Goal: Transaction & Acquisition: Purchase product/service

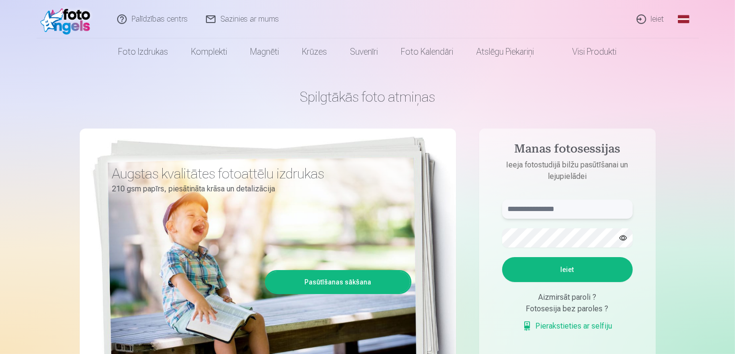
click at [543, 207] on input "text" at bounding box center [567, 209] width 131 height 19
type input "*"
type input "**********"
click at [618, 235] on button "button" at bounding box center [623, 238] width 18 height 18
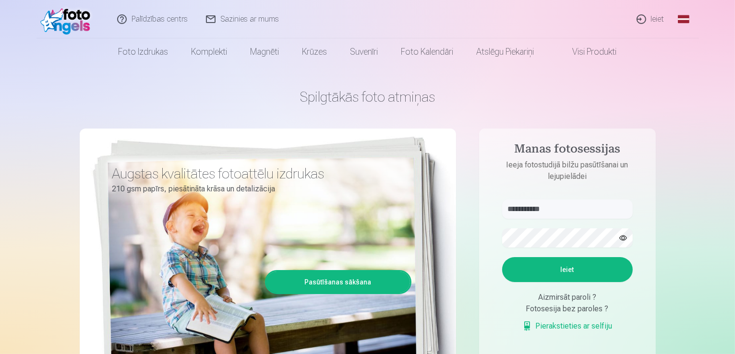
click at [621, 237] on button "button" at bounding box center [623, 238] width 18 height 18
click at [577, 270] on button "Ieiet" at bounding box center [567, 269] width 131 height 25
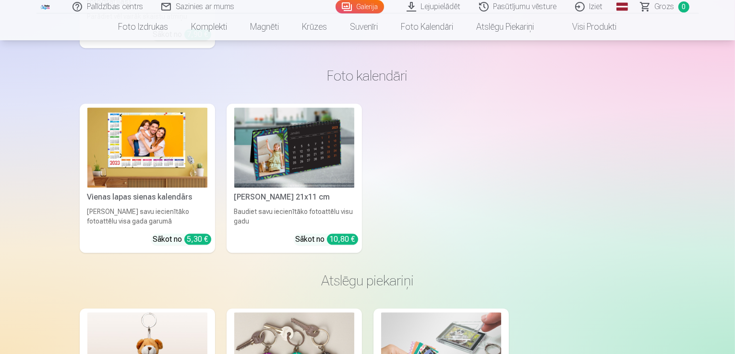
scroll to position [5859, 0]
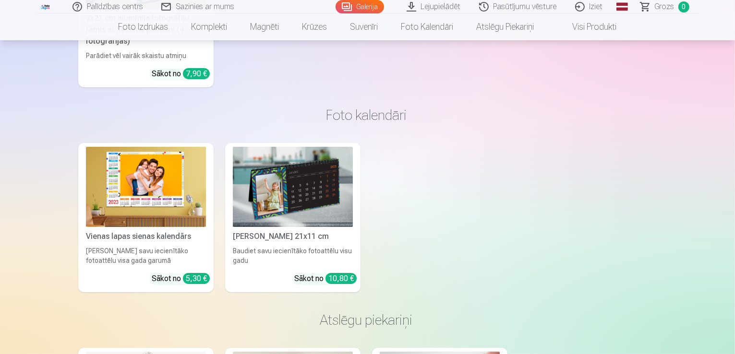
scroll to position [5877, 0]
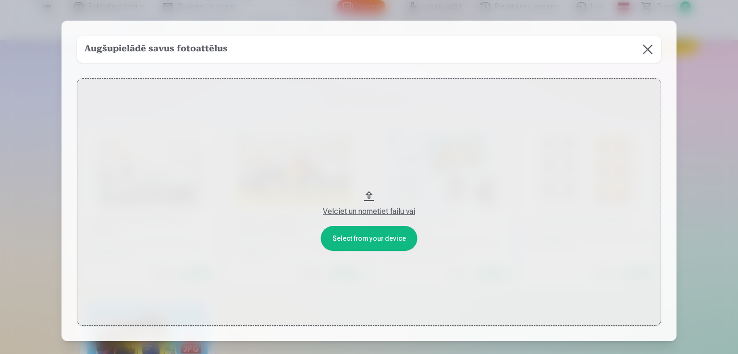
click at [647, 49] on button at bounding box center [647, 49] width 27 height 27
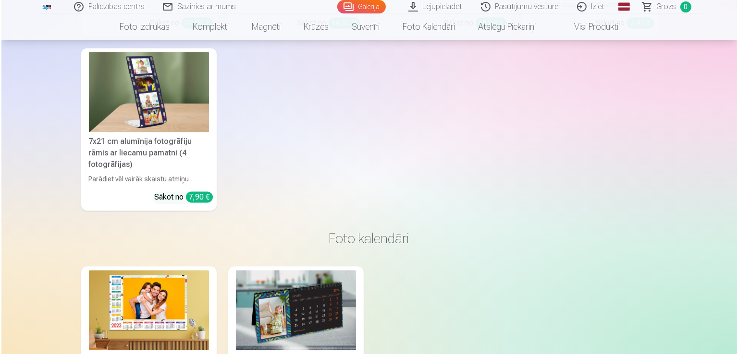
scroll to position [5685, 0]
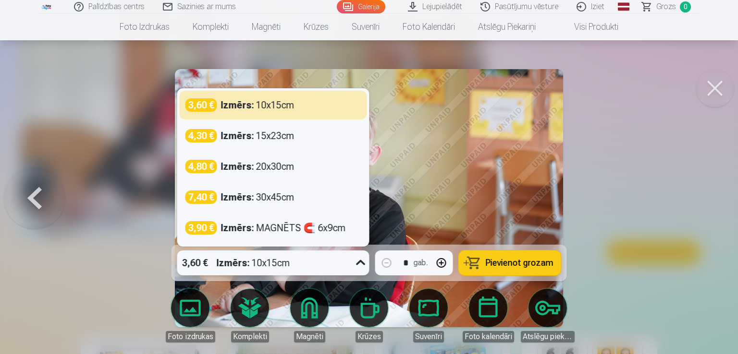
click at [360, 267] on icon at bounding box center [360, 263] width 15 height 15
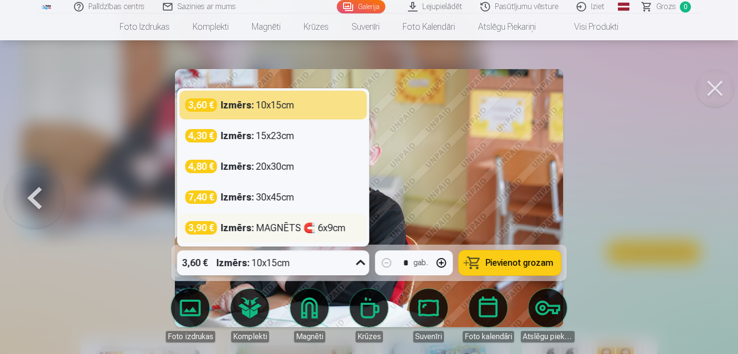
click at [337, 224] on div "Izmērs : MAGNĒTS 🧲 6x9cm" at bounding box center [283, 227] width 125 height 13
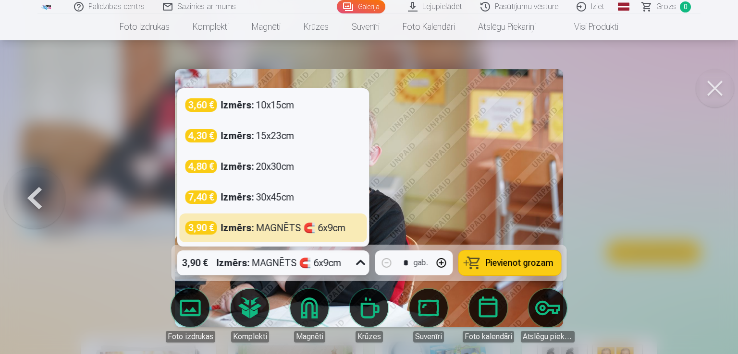
click at [326, 262] on div "Izmērs : MAGNĒTS 🧲 6x9cm" at bounding box center [279, 263] width 125 height 25
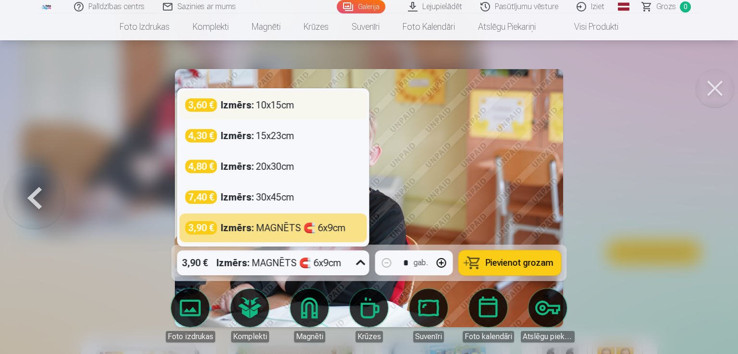
click at [292, 104] on div "Izmērs : 10x15cm" at bounding box center [257, 104] width 73 height 13
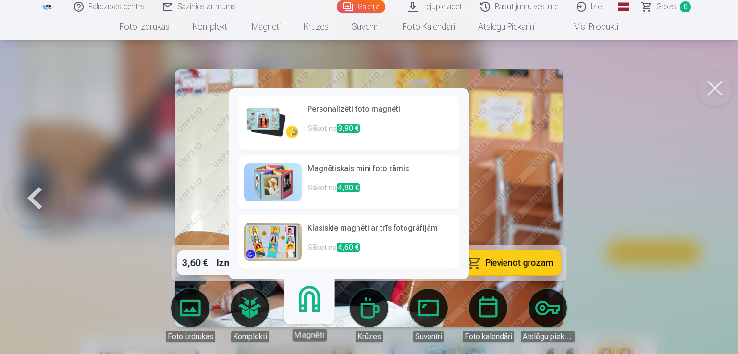
click at [315, 315] on link "Magnēti" at bounding box center [309, 311] width 59 height 59
click at [313, 316] on link "Magnēti" at bounding box center [309, 311] width 59 height 59
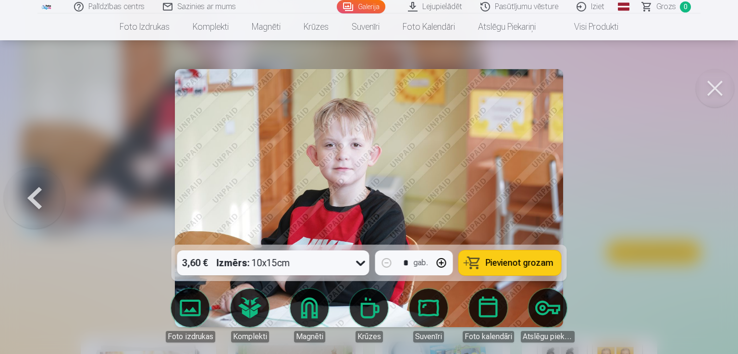
click at [601, 165] on div at bounding box center [369, 177] width 738 height 354
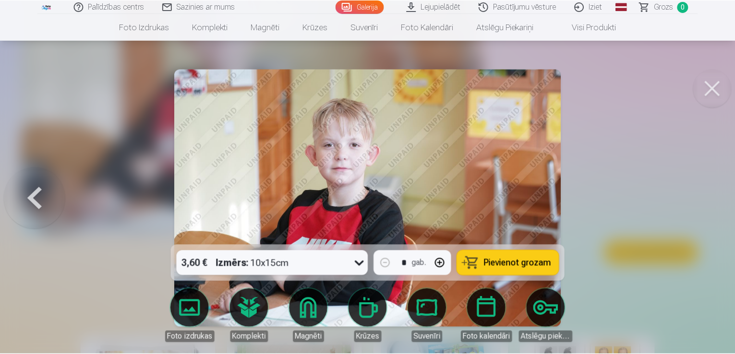
scroll to position [5667, 0]
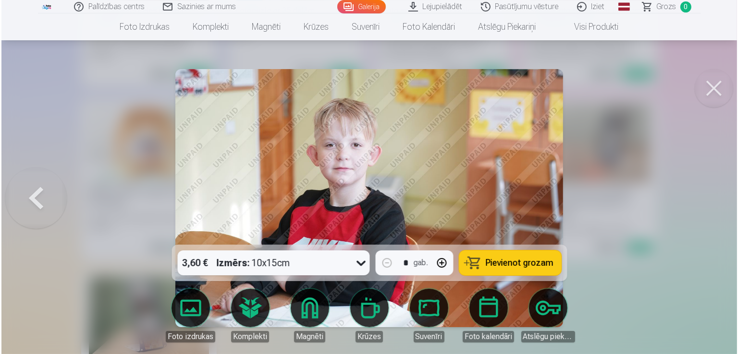
scroll to position [5540, 0]
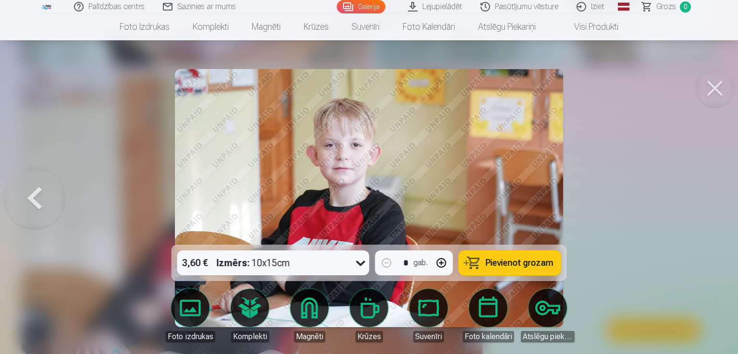
click at [473, 267] on button "Pievienot grozam" at bounding box center [510, 263] width 102 height 25
click at [715, 87] on button at bounding box center [714, 88] width 38 height 38
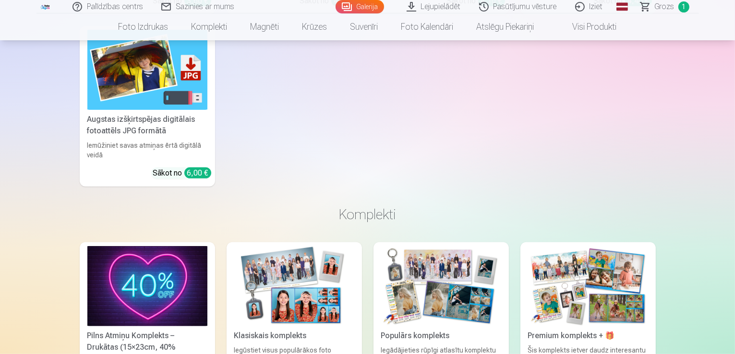
scroll to position [3986, 0]
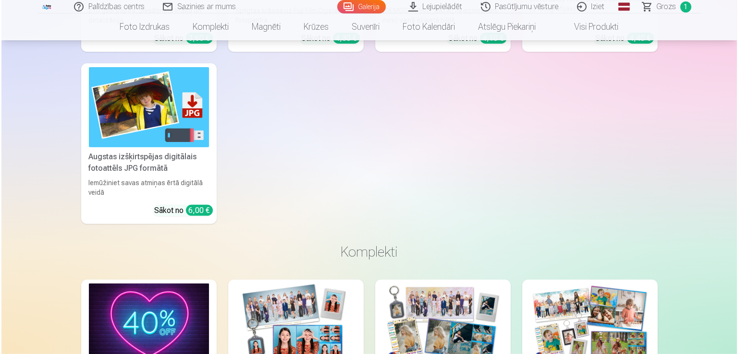
scroll to position [3998, 0]
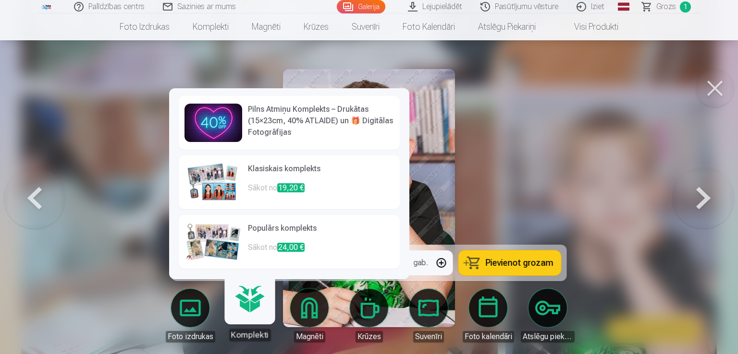
click at [539, 209] on div at bounding box center [369, 177] width 738 height 354
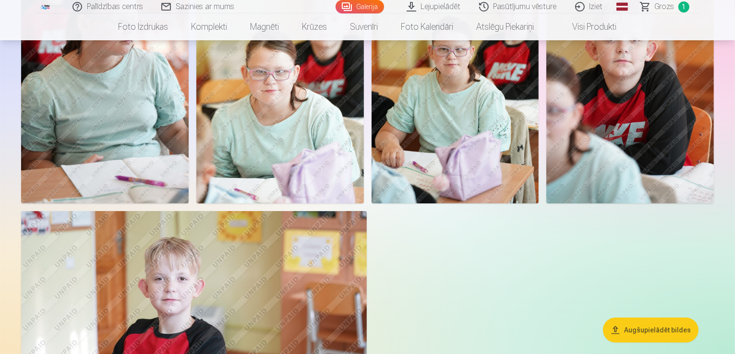
scroll to position [3266, 0]
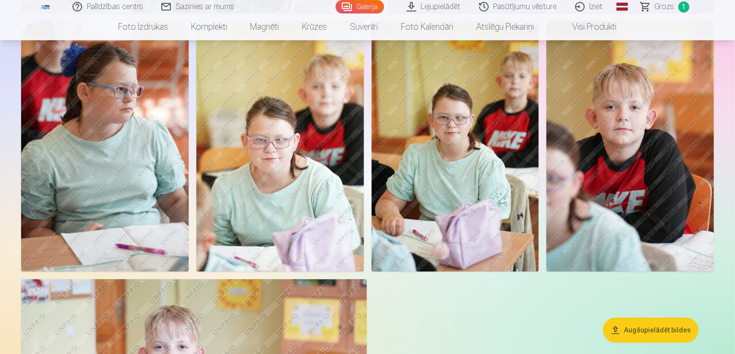
click at [582, 30] on link "Visi produkti" at bounding box center [587, 26] width 83 height 27
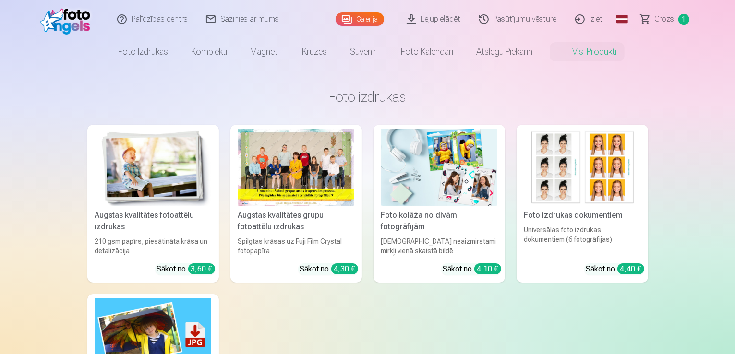
click at [312, 166] on div at bounding box center [296, 167] width 116 height 77
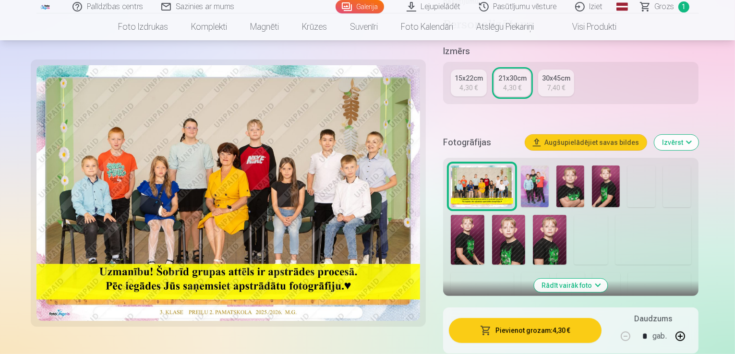
scroll to position [240, 0]
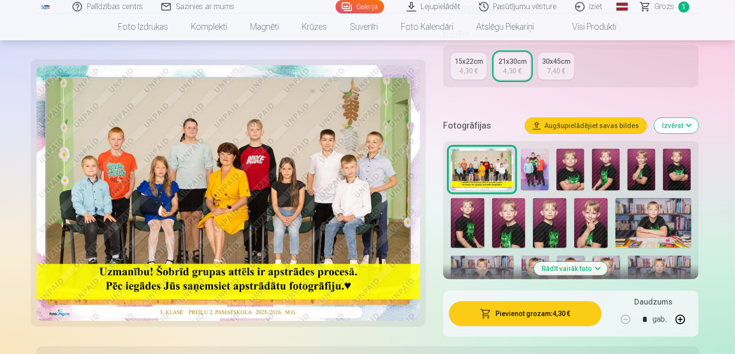
click at [692, 308] on button "button" at bounding box center [680, 319] width 23 height 23
click at [637, 308] on button "button" at bounding box center [625, 319] width 23 height 23
type input "*"
click at [542, 149] on img at bounding box center [535, 170] width 28 height 42
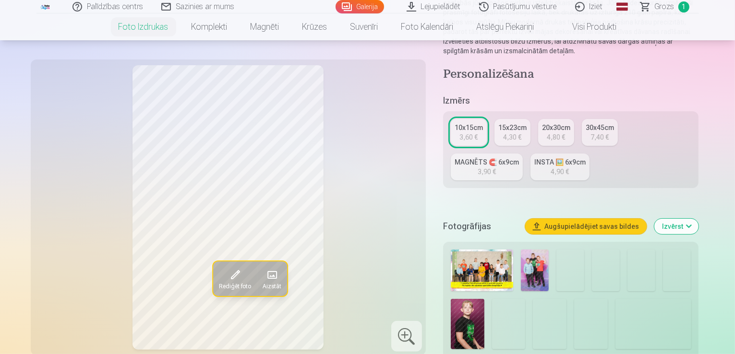
scroll to position [192, 0]
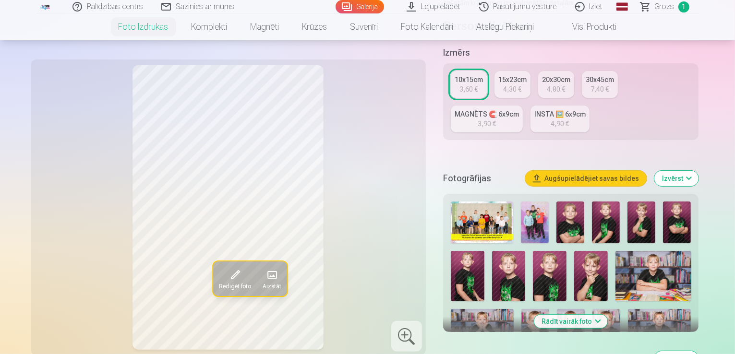
click at [579, 315] on button "Rādīt vairāk foto" at bounding box center [571, 321] width 73 height 13
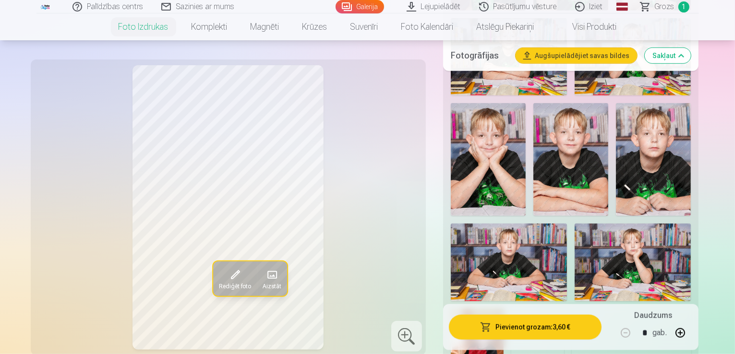
scroll to position [768, 0]
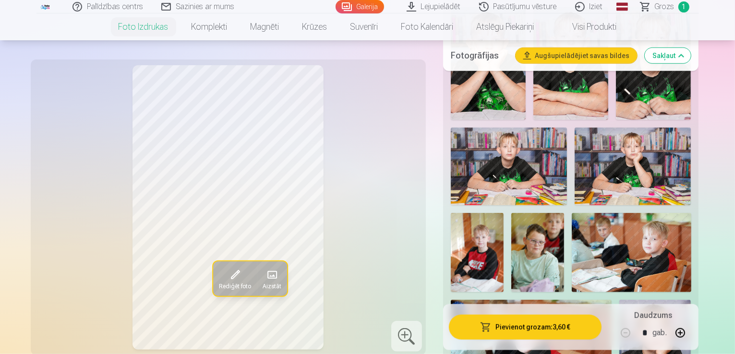
click at [264, 274] on span at bounding box center [271, 275] width 15 height 15
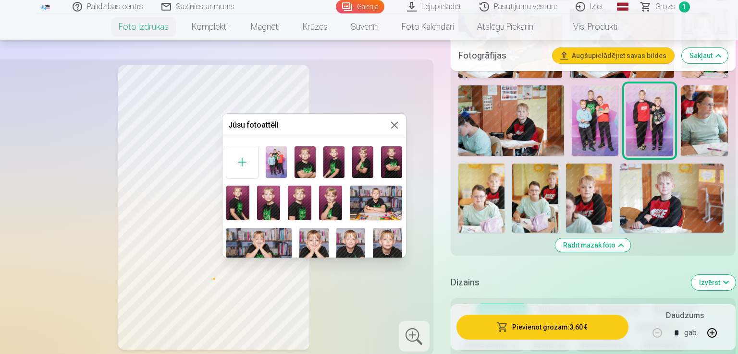
click at [391, 131] on div "Jūsu fotoattēli" at bounding box center [313, 125] width 183 height 23
click at [392, 125] on button at bounding box center [395, 126] width 12 height 12
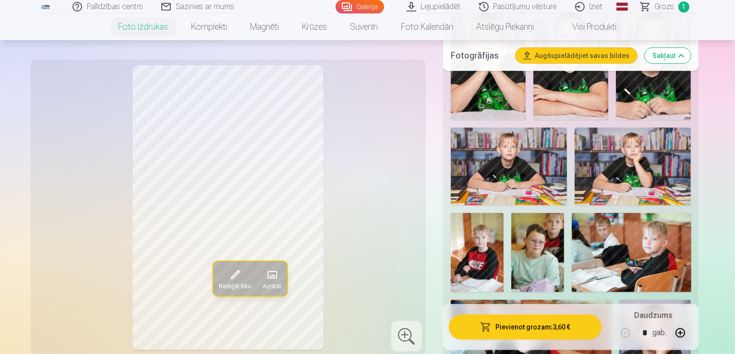
click at [219, 285] on span "Rediģēt foto" at bounding box center [235, 287] width 32 height 8
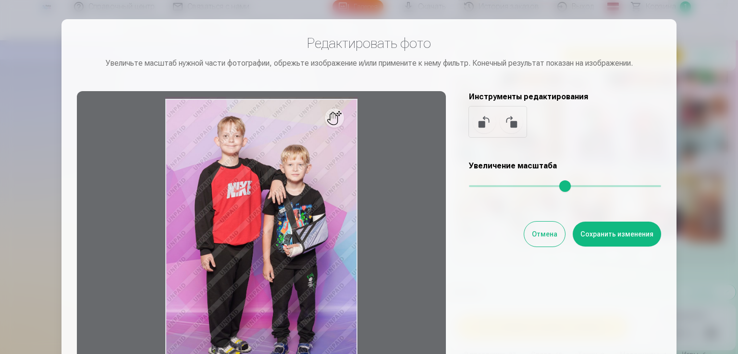
click at [547, 232] on font "Отмена" at bounding box center [544, 235] width 25 height 8
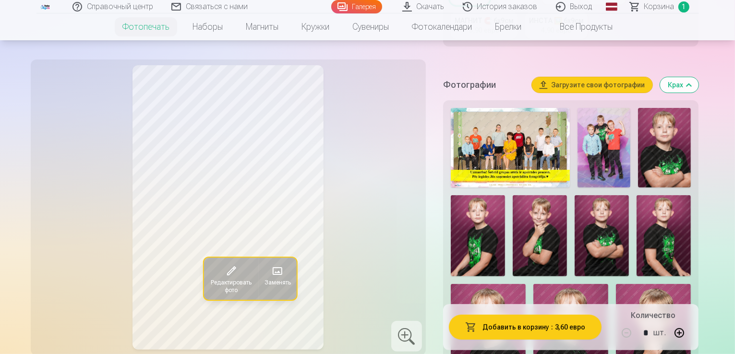
scroll to position [240, 0]
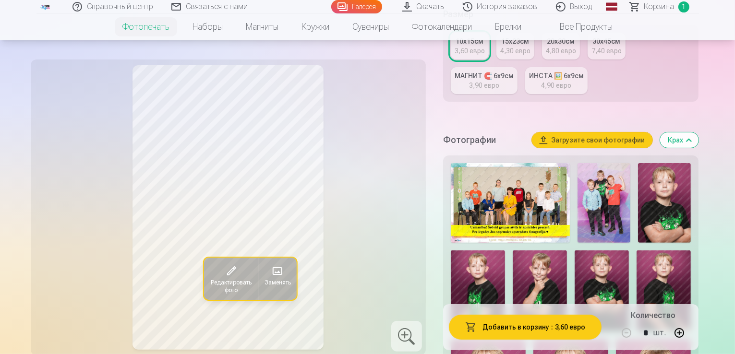
click at [600, 136] on font "Загрузите свои фотографии" at bounding box center [598, 140] width 94 height 8
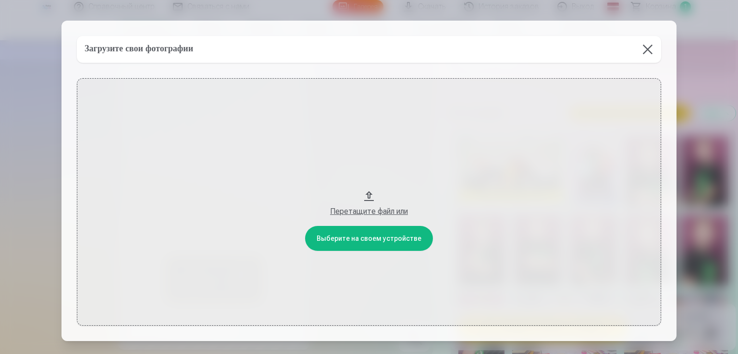
click at [365, 243] on button "Перетащите файл или" at bounding box center [369, 202] width 584 height 248
click at [352, 207] on font "Перетащите файл или" at bounding box center [369, 211] width 78 height 9
click at [646, 49] on button at bounding box center [647, 49] width 27 height 27
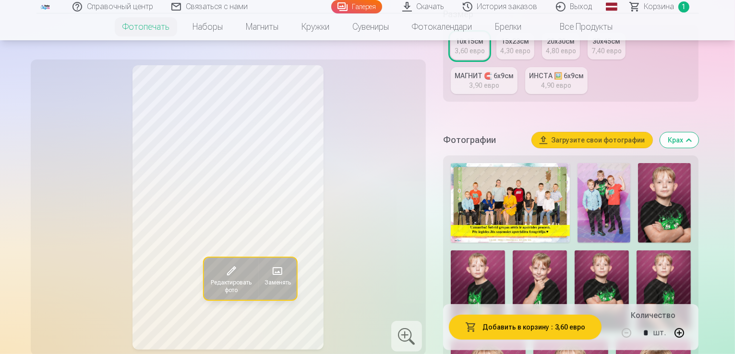
scroll to position [144, 0]
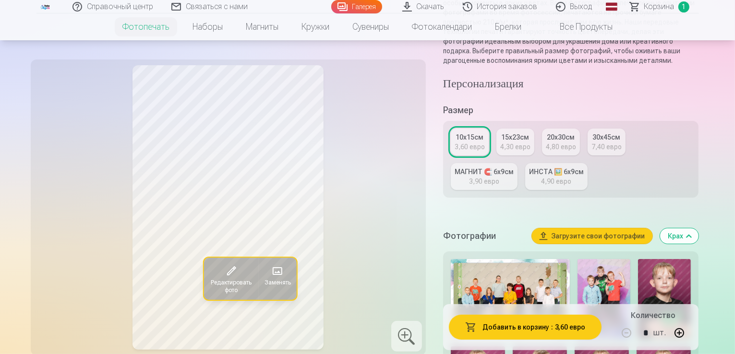
click at [522, 134] on font "15x23см" at bounding box center [515, 138] width 28 height 8
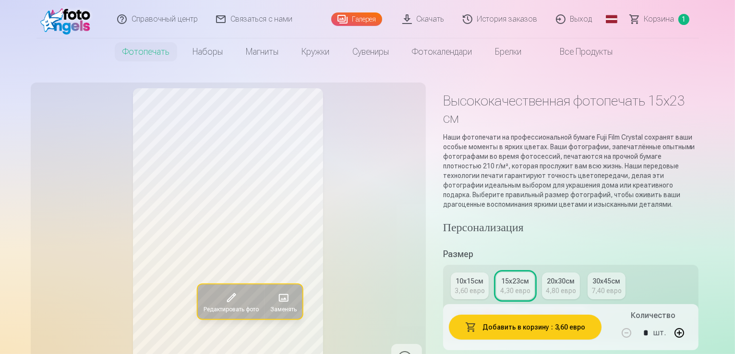
click at [514, 312] on font "МАГНИТ 🧲 6x9см" at bounding box center [484, 316] width 59 height 8
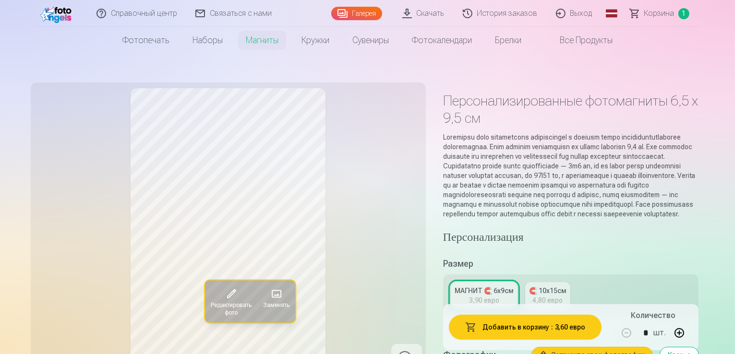
scroll to position [48, 0]
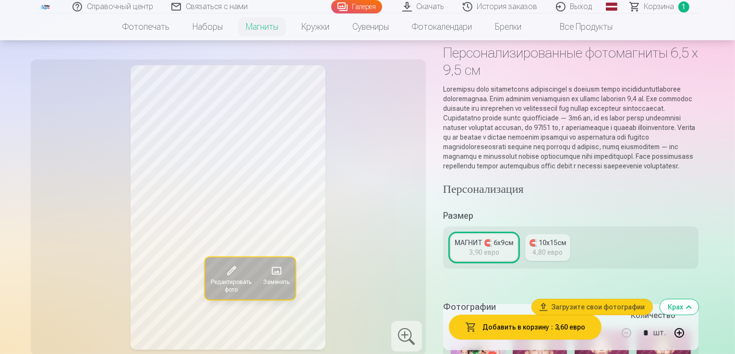
click at [555, 247] on font "🧲 10x15см" at bounding box center [547, 243] width 37 height 8
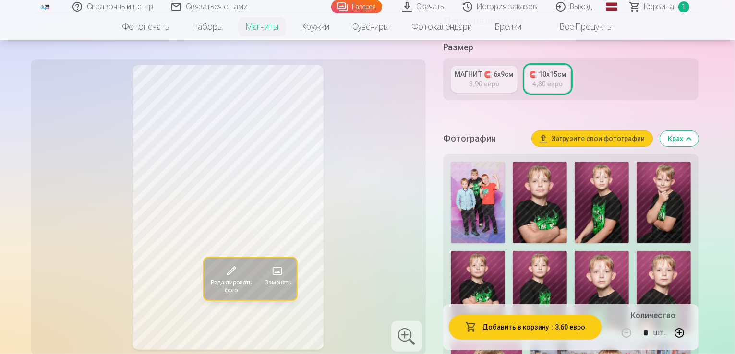
scroll to position [240, 0]
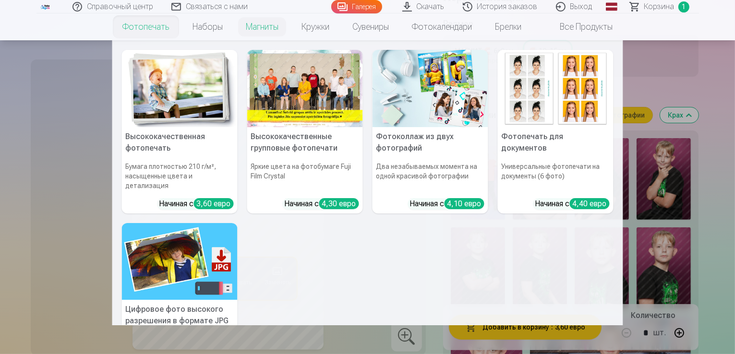
click at [137, 29] on font "Фотопечать" at bounding box center [145, 27] width 47 height 10
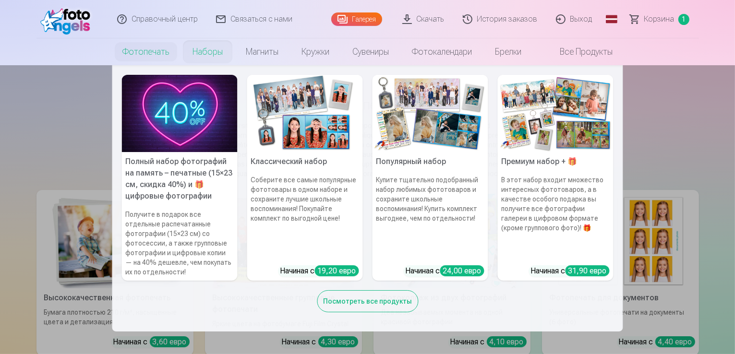
click at [204, 55] on font "Наборы" at bounding box center [208, 52] width 30 height 10
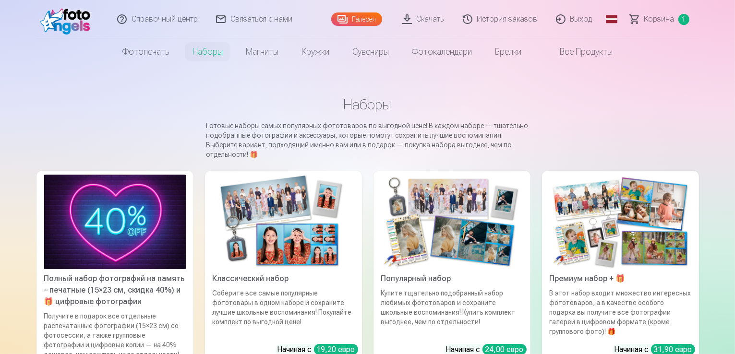
click at [419, 19] on link "Скачать" at bounding box center [424, 19] width 61 height 38
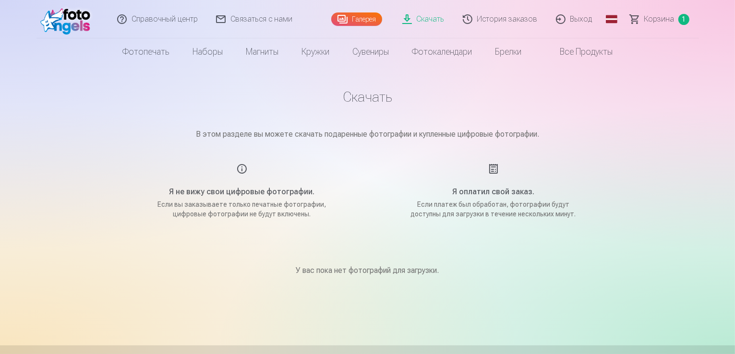
click at [475, 20] on link "История заказов" at bounding box center [500, 19] width 93 height 38
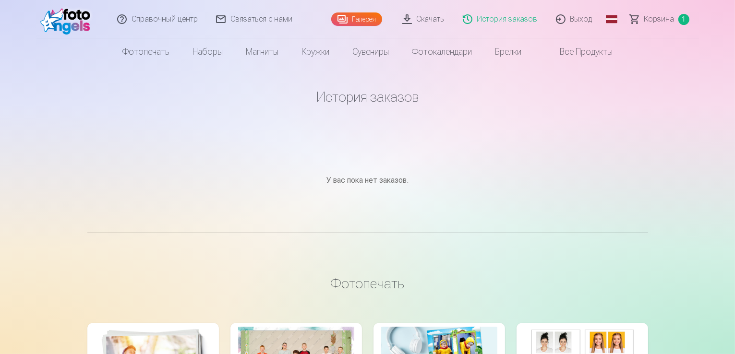
click at [360, 19] on font "Галерея" at bounding box center [365, 19] width 24 height 8
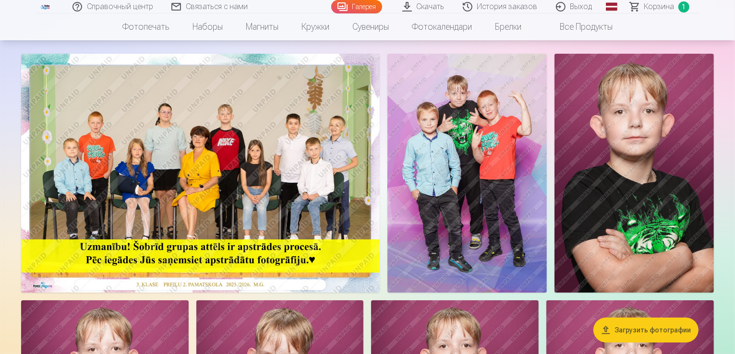
scroll to position [48, 0]
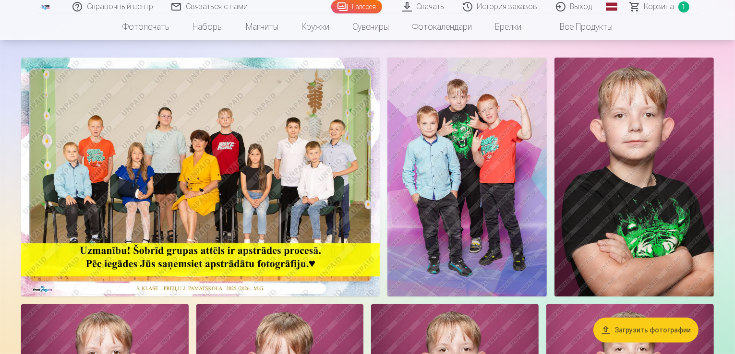
click at [295, 156] on img at bounding box center [200, 177] width 359 height 239
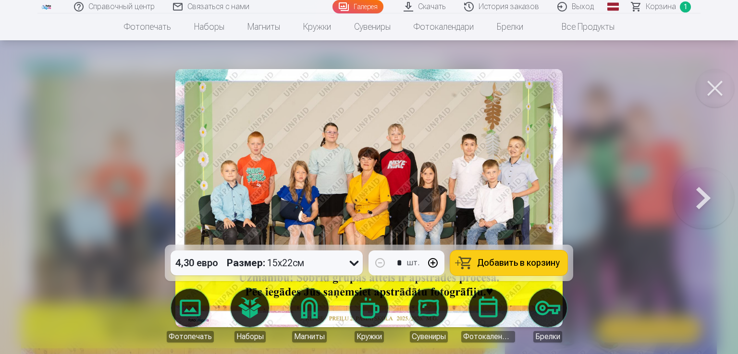
click at [302, 267] on font "15x22см" at bounding box center [285, 263] width 37 height 12
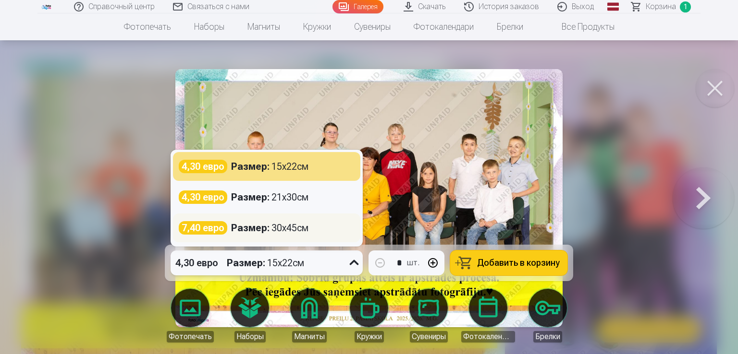
click at [259, 234] on font "Размер" at bounding box center [249, 228] width 36 height 12
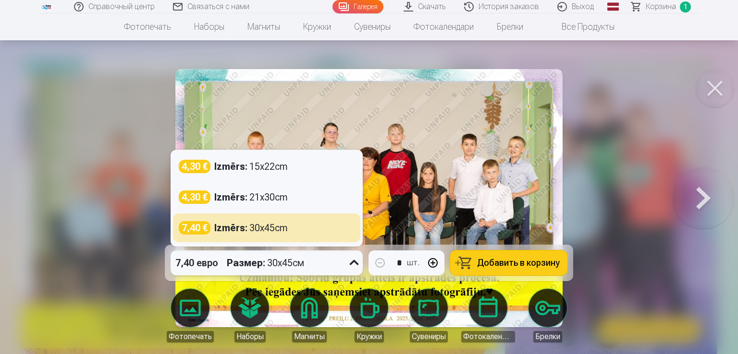
click at [284, 263] on font "30x45см" at bounding box center [285, 263] width 37 height 12
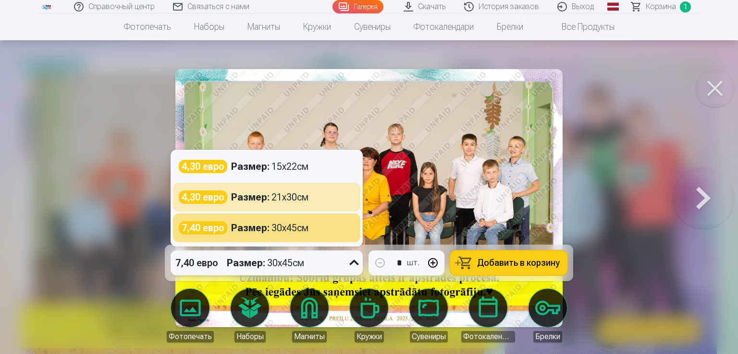
click at [404, 183] on img at bounding box center [368, 198] width 387 height 258
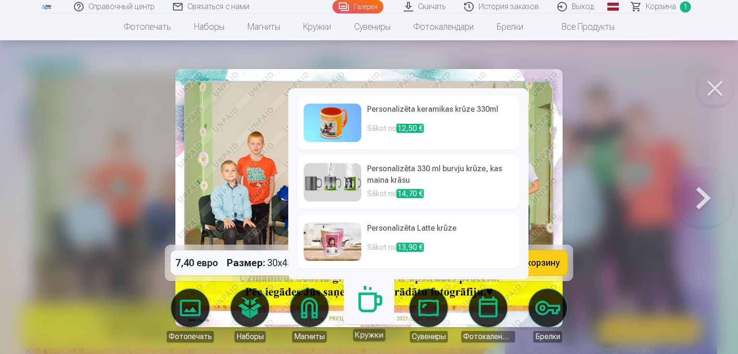
click at [370, 302] on link "Кружки" at bounding box center [368, 311] width 59 height 59
click at [418, 301] on link "Сувениры" at bounding box center [429, 316] width 54 height 54
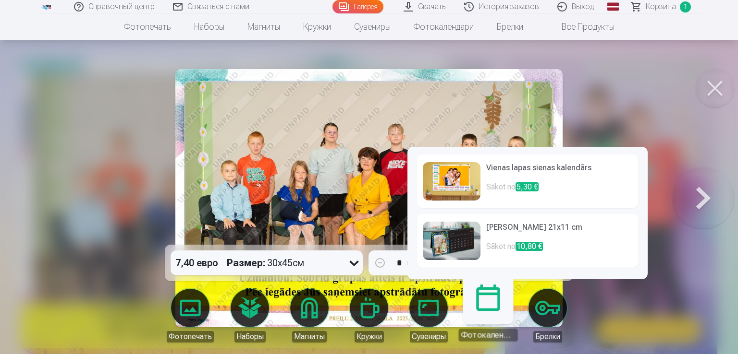
click at [493, 317] on link "Фотокалендари" at bounding box center [487, 311] width 59 height 59
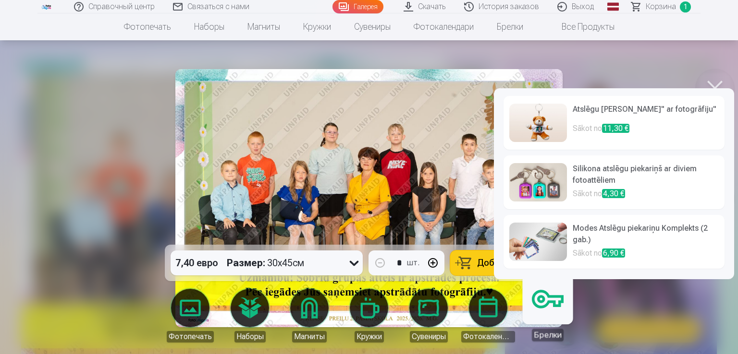
click at [547, 319] on link "Брелки" at bounding box center [547, 311] width 59 height 59
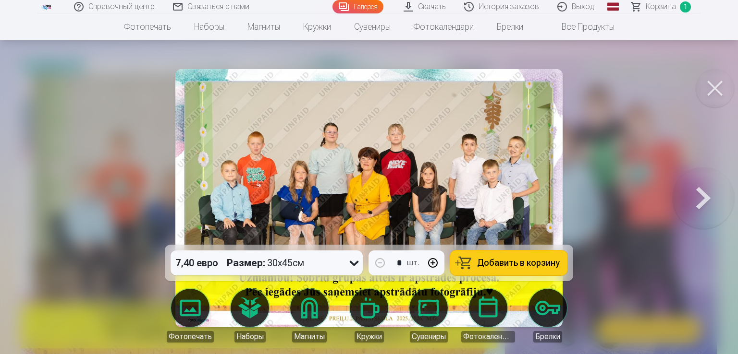
click at [321, 306] on link "Магниты" at bounding box center [309, 316] width 54 height 54
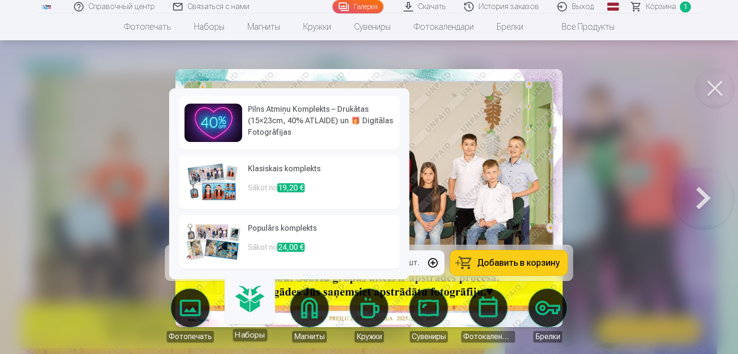
click at [259, 306] on body "Справочный центр Связаться с нами Галерея Скачать История заказов Выход Глобаль…" at bounding box center [369, 129] width 738 height 354
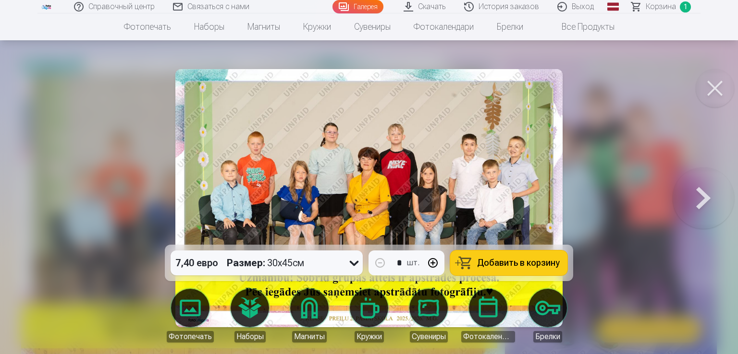
click at [713, 87] on button at bounding box center [714, 88] width 38 height 38
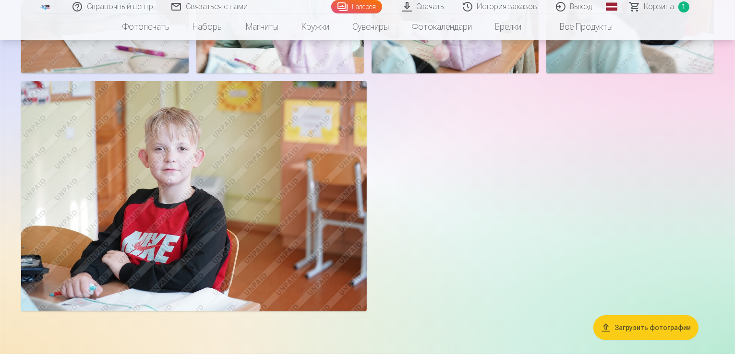
scroll to position [3420, 0]
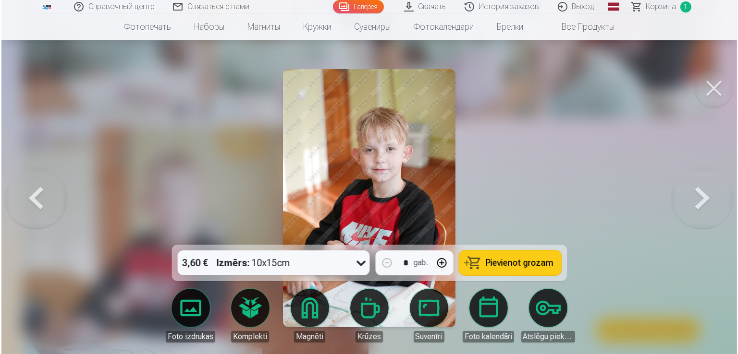
scroll to position [3429, 0]
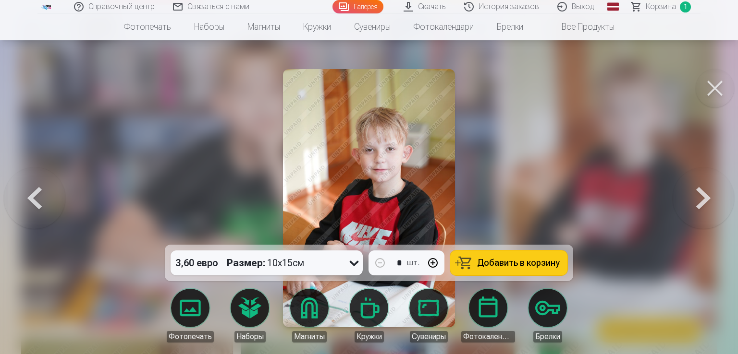
click at [718, 90] on button at bounding box center [714, 88] width 38 height 38
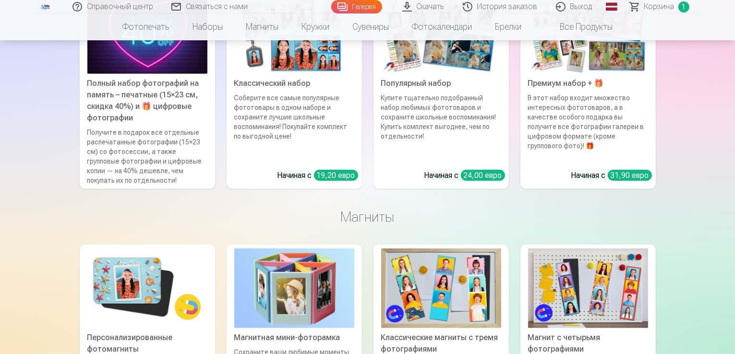
scroll to position [4332, 0]
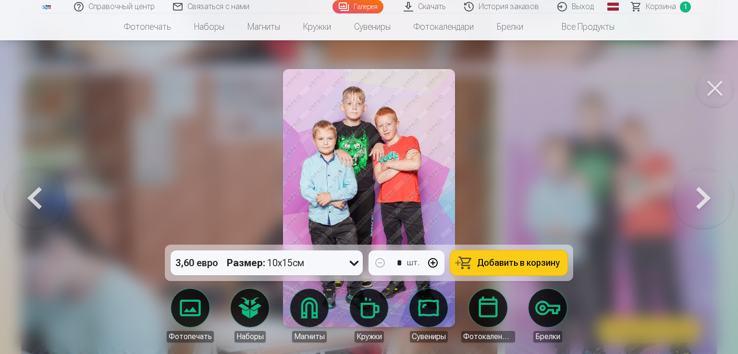
click at [703, 208] on button at bounding box center [702, 198] width 61 height 74
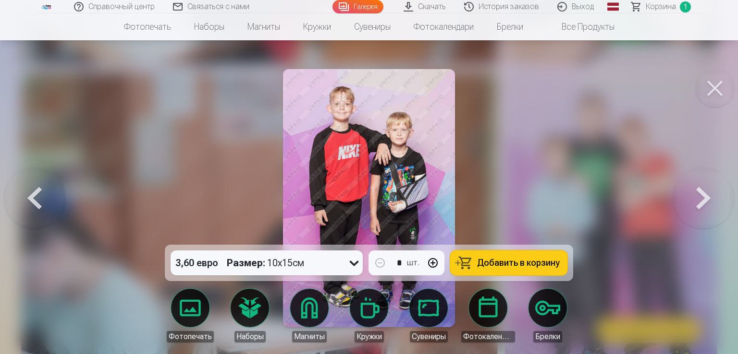
click at [703, 208] on button at bounding box center [702, 198] width 61 height 74
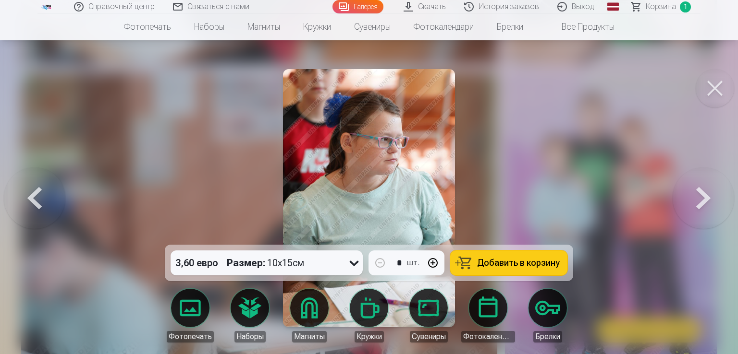
click at [688, 205] on button at bounding box center [702, 198] width 61 height 74
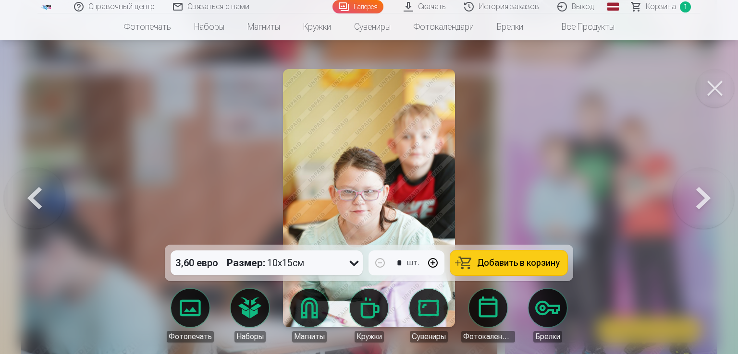
click at [688, 205] on button at bounding box center [702, 198] width 61 height 74
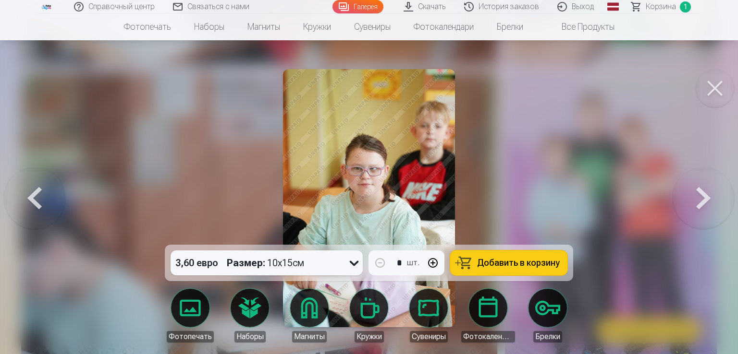
click at [682, 207] on button at bounding box center [702, 198] width 61 height 74
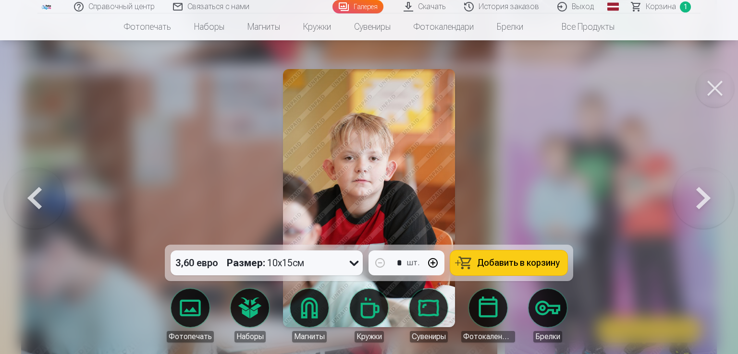
click at [682, 207] on button at bounding box center [702, 198] width 61 height 74
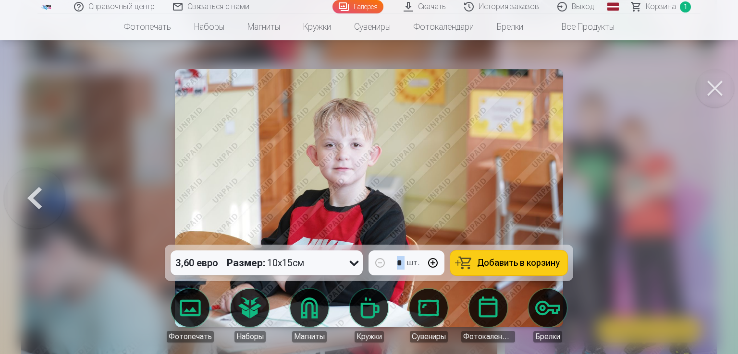
click at [682, 207] on div at bounding box center [369, 177] width 738 height 354
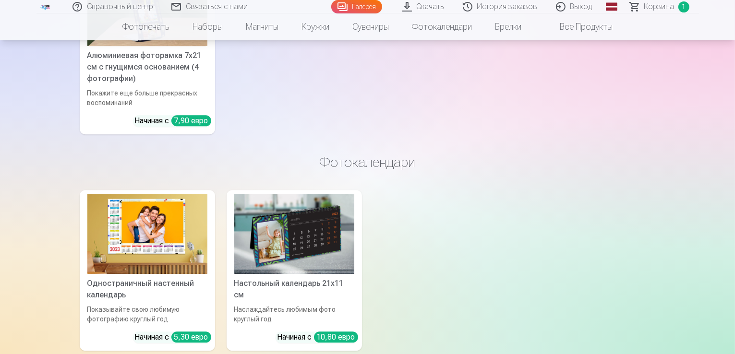
scroll to position [5917, 0]
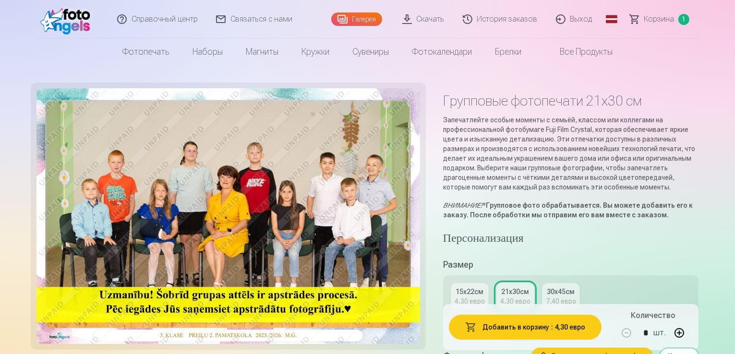
click at [484, 288] on font "15x22см" at bounding box center [470, 292] width 28 height 8
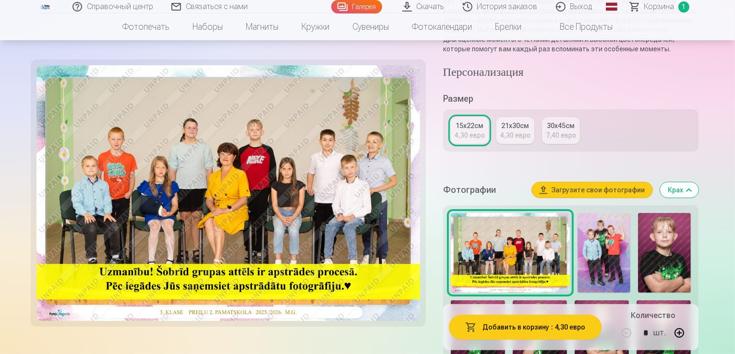
scroll to position [144, 0]
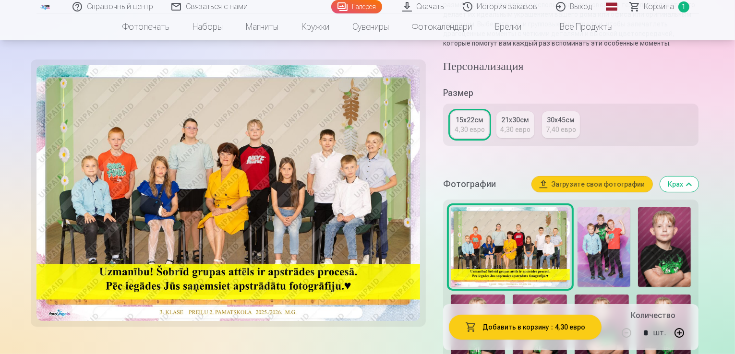
click at [656, 14] on nav "Фотопечать Высококачественная фотопечать Бумага плотностью 210 г/м², насыщенные…" at bounding box center [367, 26] width 735 height 27
click at [656, 12] on link "Корзина 1" at bounding box center [660, 6] width 78 height 13
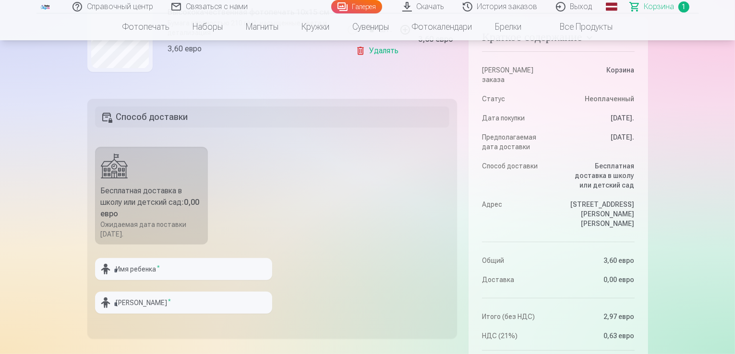
scroll to position [240, 0]
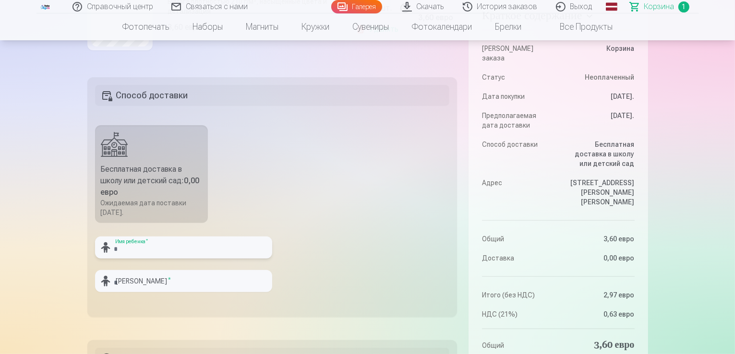
click at [168, 254] on input "text" at bounding box center [183, 248] width 177 height 22
type input "*"
type input "********"
click at [231, 283] on input "text" at bounding box center [183, 281] width 177 height 22
type input "********"
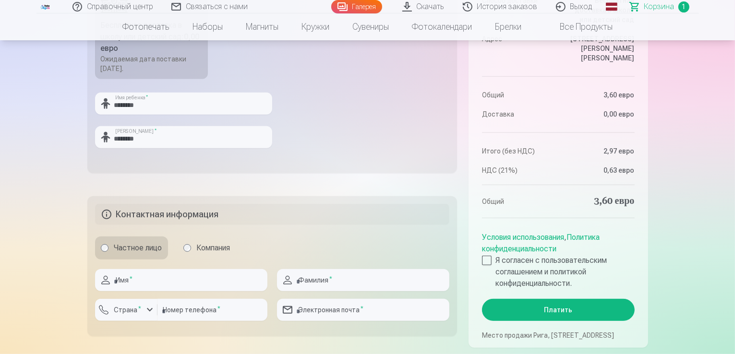
scroll to position [432, 0]
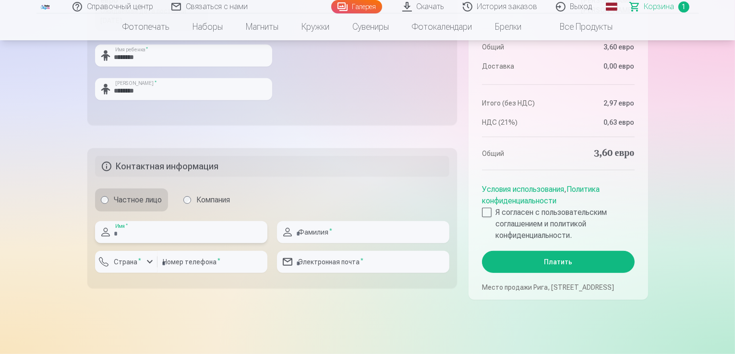
click at [238, 236] on input "text" at bounding box center [181, 232] width 172 height 22
click at [202, 204] on font "Компания" at bounding box center [214, 199] width 34 height 9
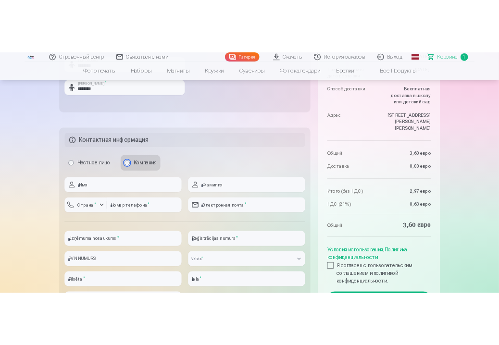
scroll to position [480, 0]
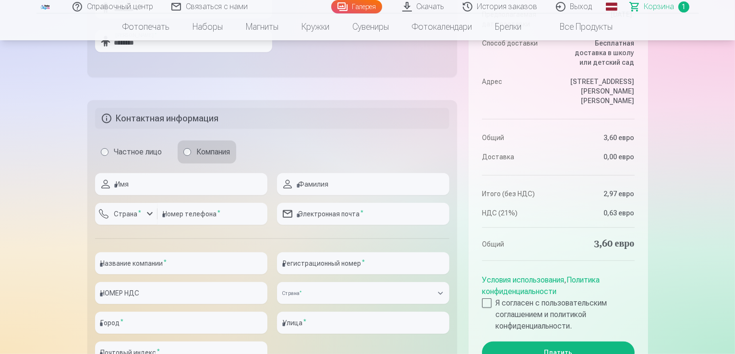
click at [136, 154] on font "Частное лицо" at bounding box center [138, 151] width 48 height 9
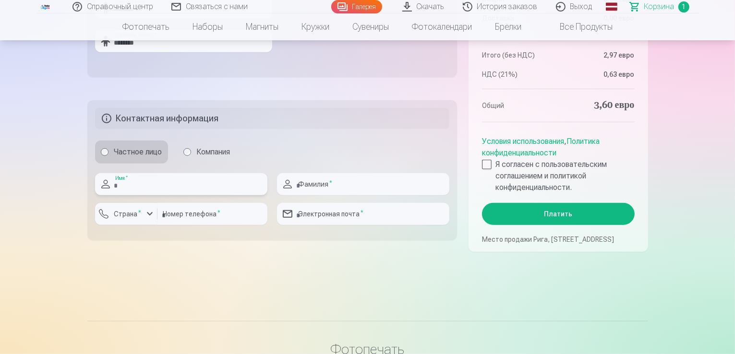
click at [217, 183] on input "text" at bounding box center [181, 184] width 172 height 22
type input "*********"
click at [338, 182] on input "text" at bounding box center [363, 184] width 172 height 22
type input "********"
click at [329, 220] on input "email" at bounding box center [363, 214] width 172 height 22
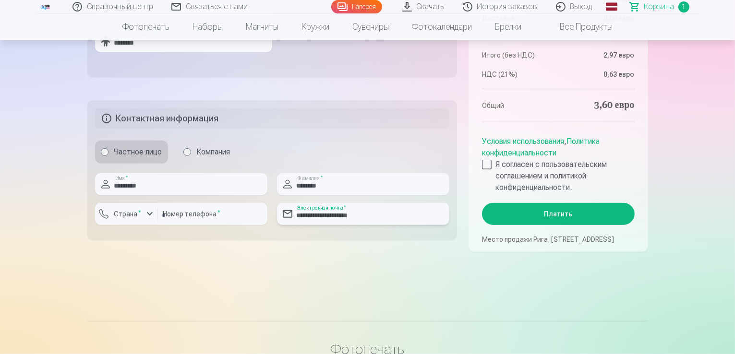
type input "**********"
click at [210, 210] on input "number" at bounding box center [213, 214] width 110 height 22
type input "**********"
click at [483, 160] on div at bounding box center [487, 165] width 10 height 10
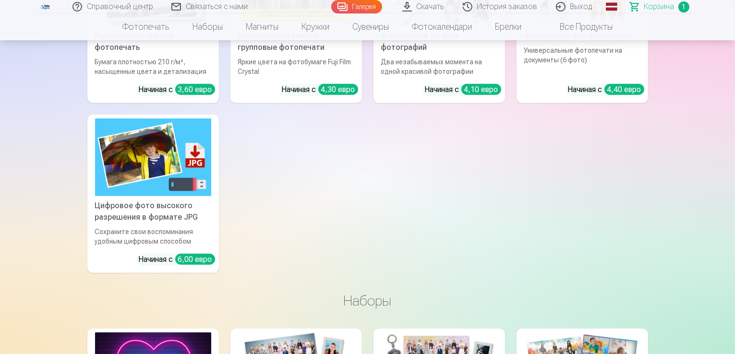
scroll to position [1009, 0]
